Goal: Transaction & Acquisition: Purchase product/service

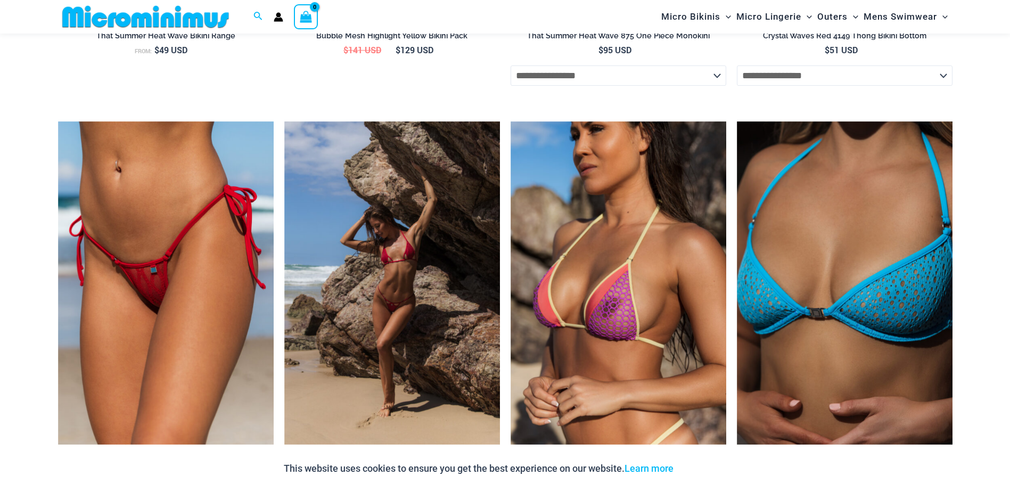
scroll to position [2440, 0]
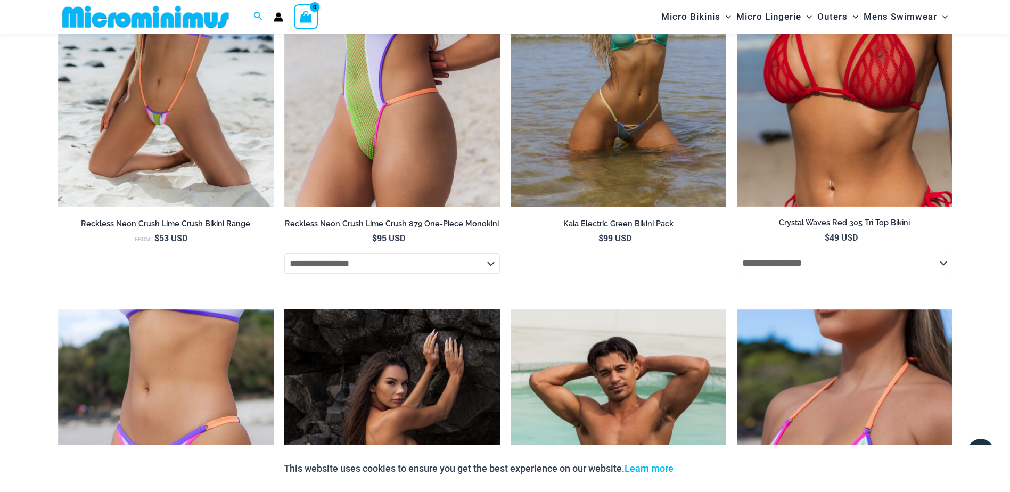
scroll to position [2023, 0]
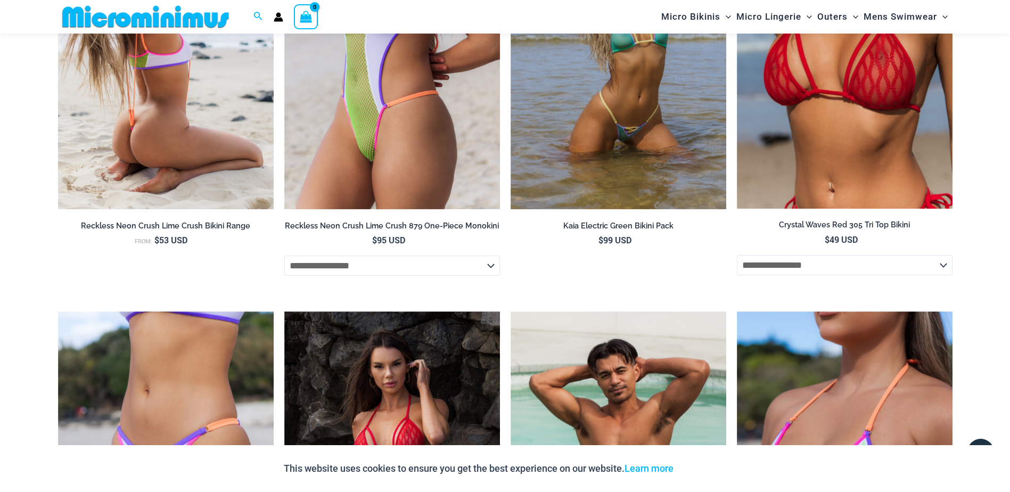
click at [177, 96] on img at bounding box center [166, 48] width 216 height 324
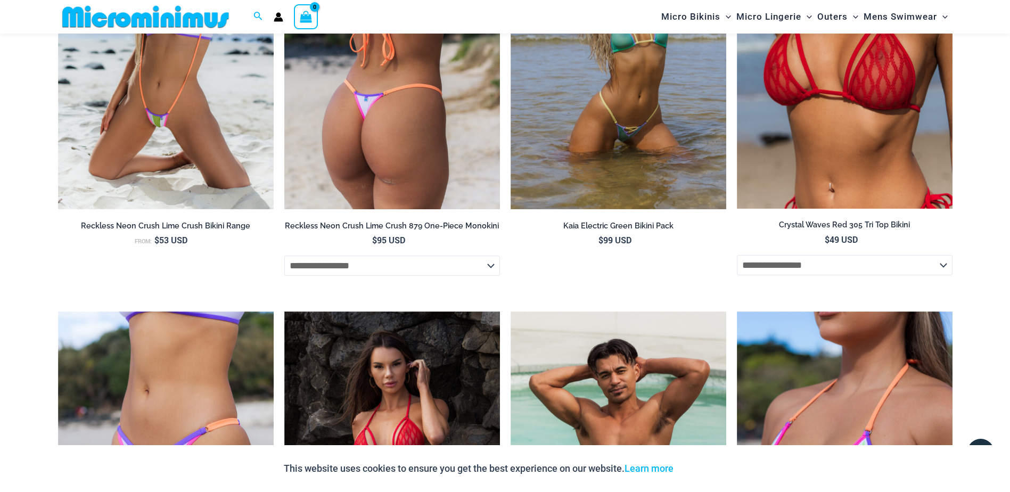
scroll to position [1810, 0]
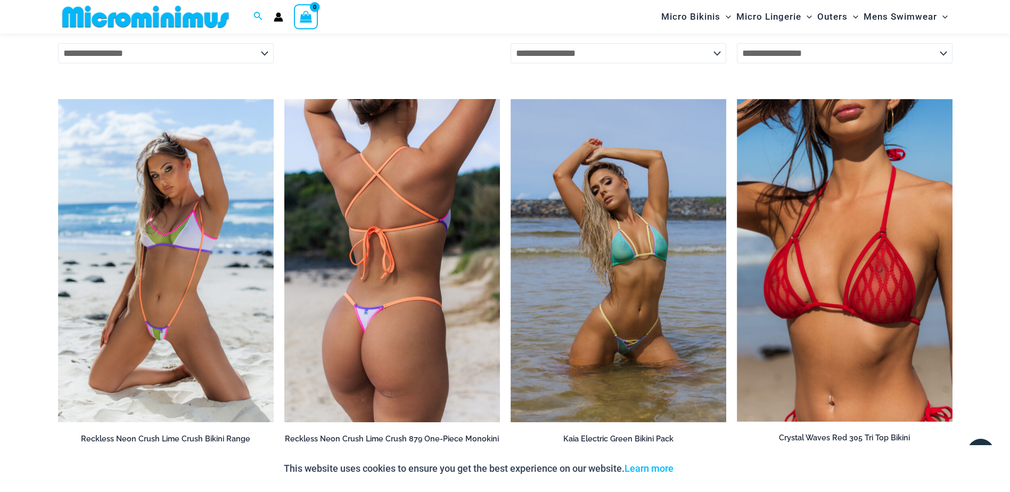
click at [334, 256] on img at bounding box center [392, 261] width 216 height 324
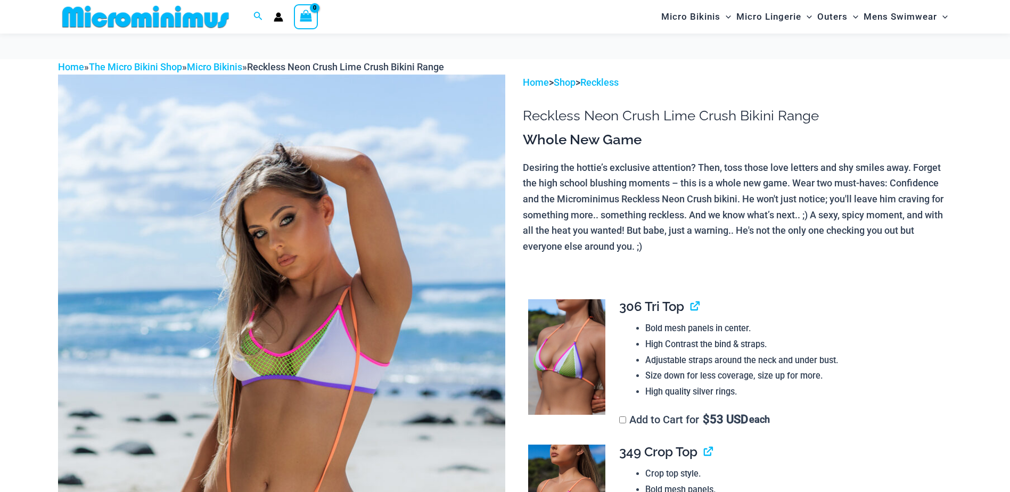
scroll to position [191, 0]
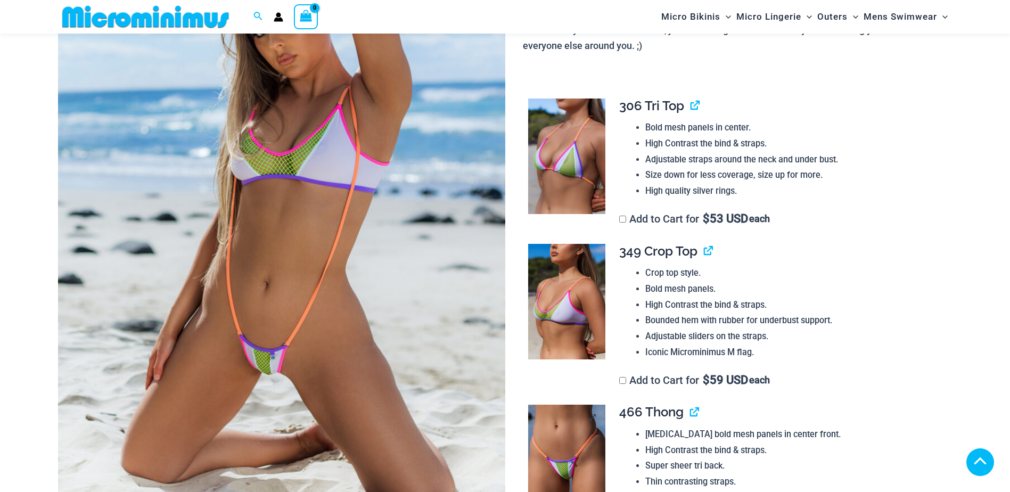
click at [563, 405] on img at bounding box center [566, 463] width 77 height 116
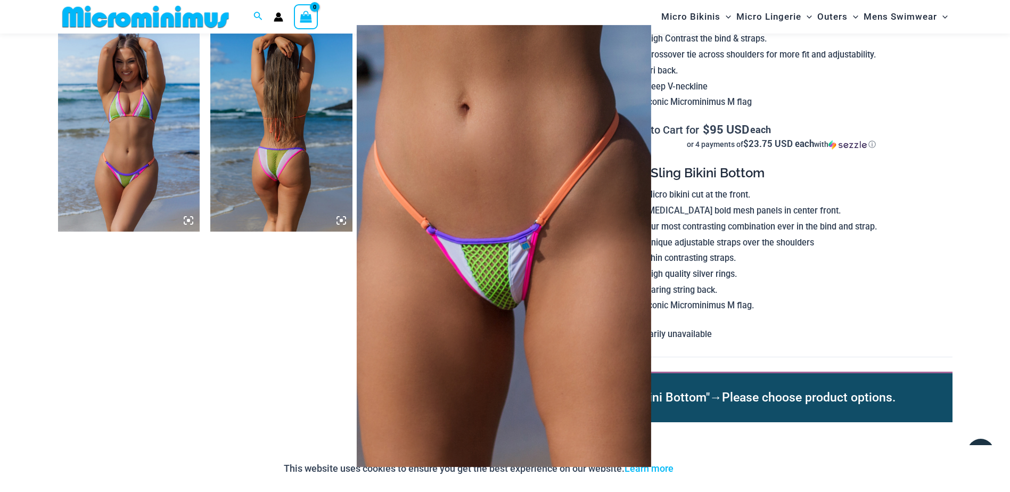
scroll to position [958, 0]
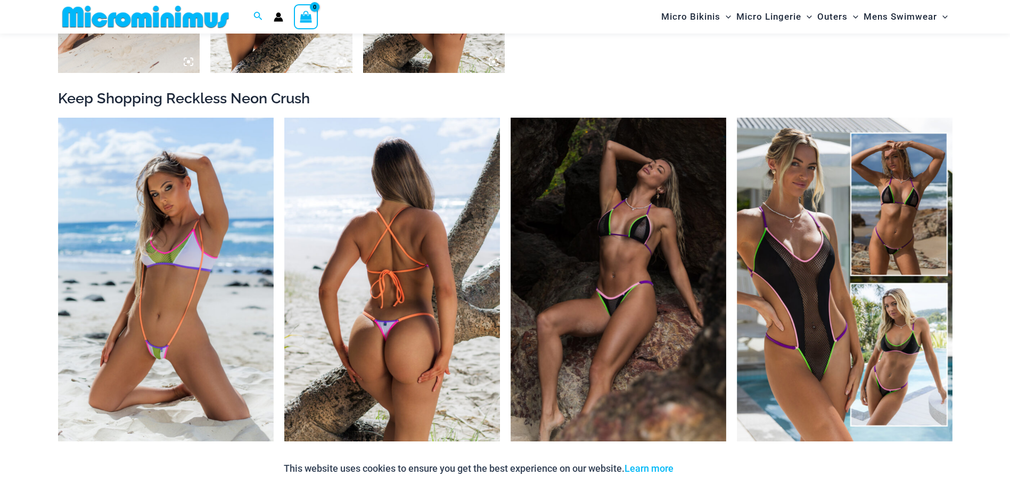
scroll to position [1169, 0]
